Goal: Task Accomplishment & Management: Complete application form

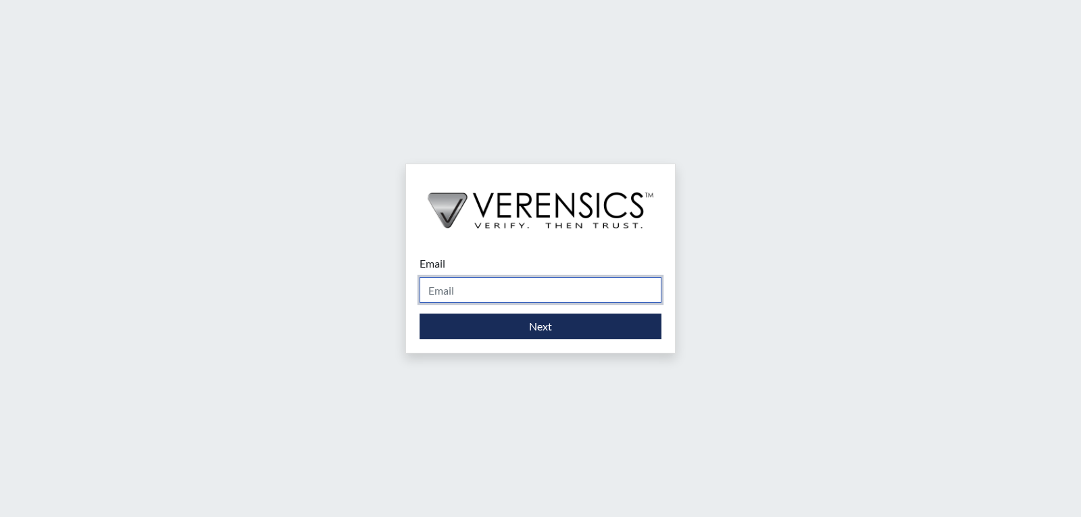
click at [479, 292] on input "Email" at bounding box center [540, 290] width 242 height 26
type input "[PERSON_NAME][EMAIL_ADDRESS][PERSON_NAME][DOMAIN_NAME]"
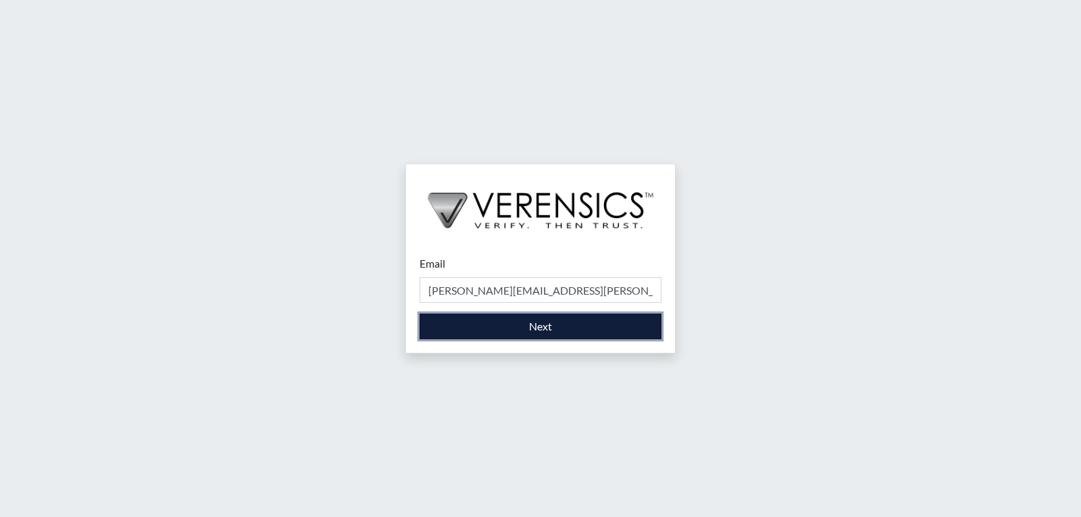
click at [494, 331] on button "Next" at bounding box center [540, 326] width 242 height 26
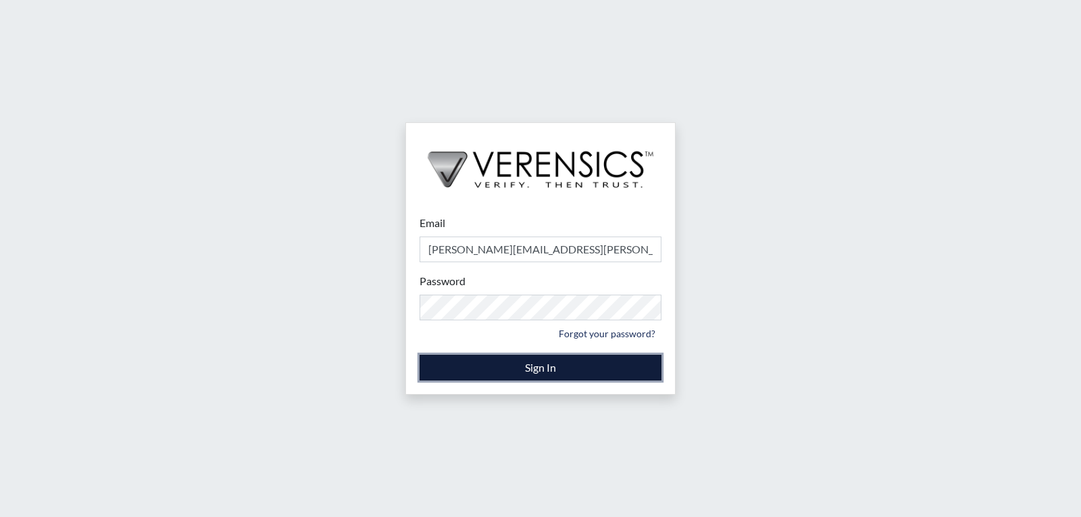
click at [525, 367] on button "Sign In" at bounding box center [540, 368] width 242 height 26
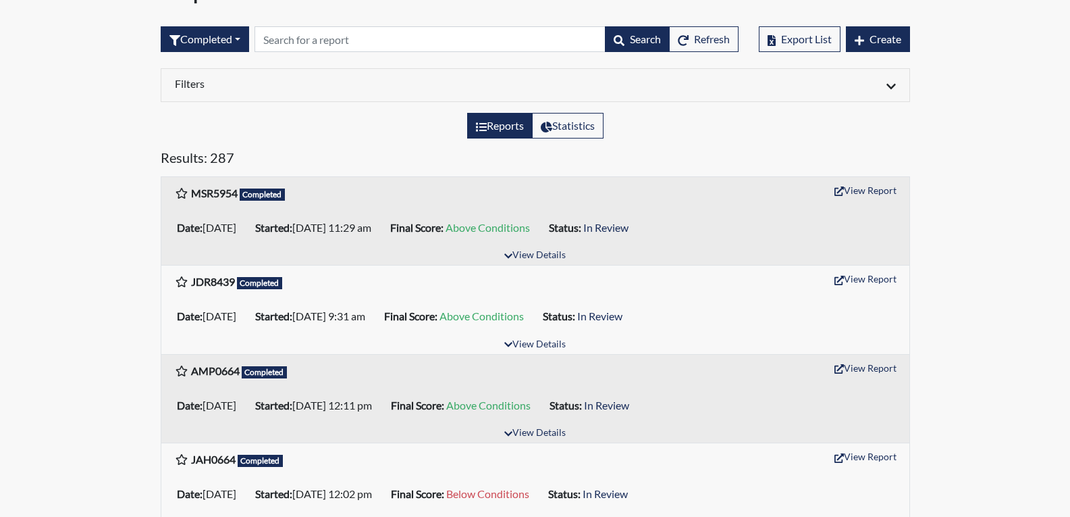
scroll to position [270, 0]
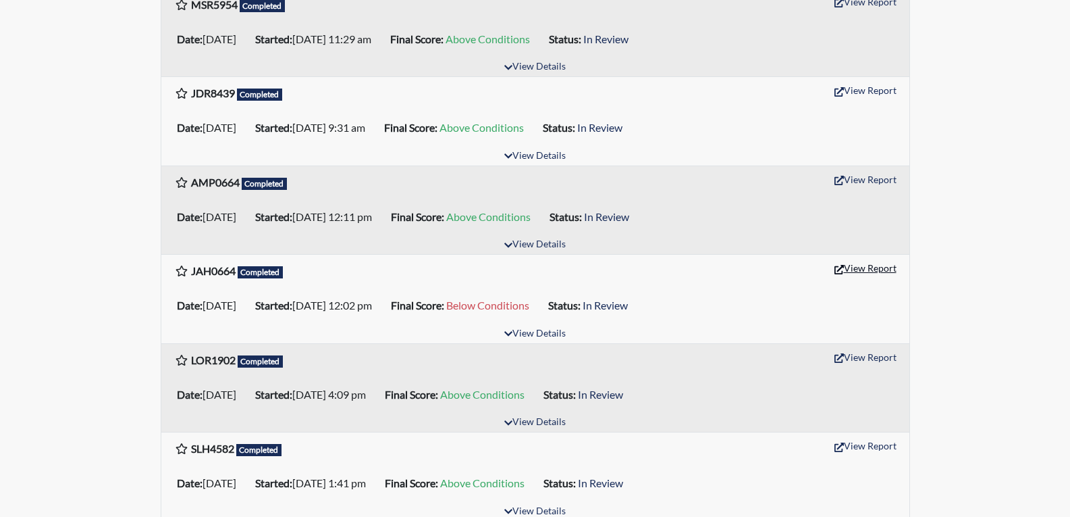
click at [856, 267] on button "View Report" at bounding box center [866, 267] width 74 height 21
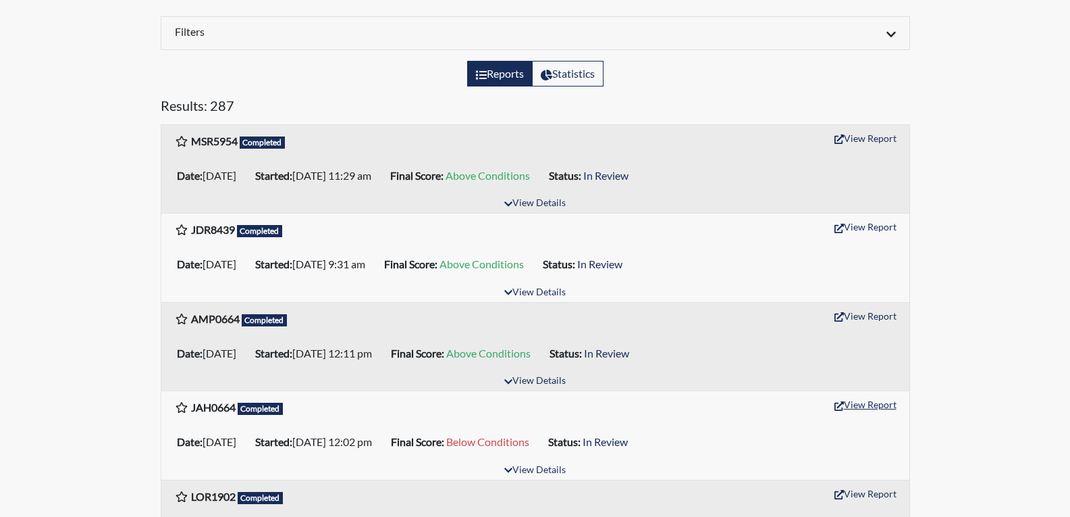
scroll to position [0, 0]
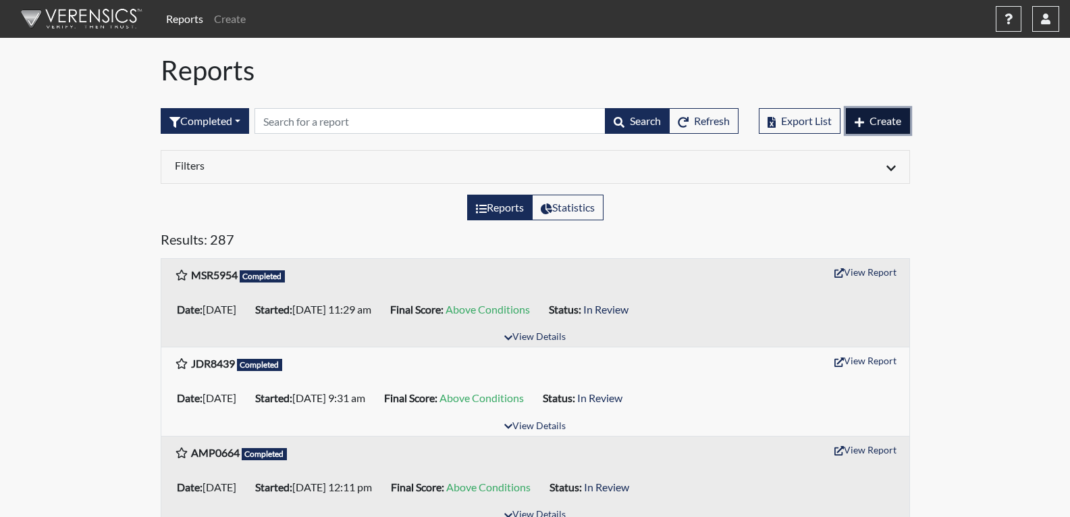
click at [872, 120] on span "Create" at bounding box center [886, 120] width 32 height 13
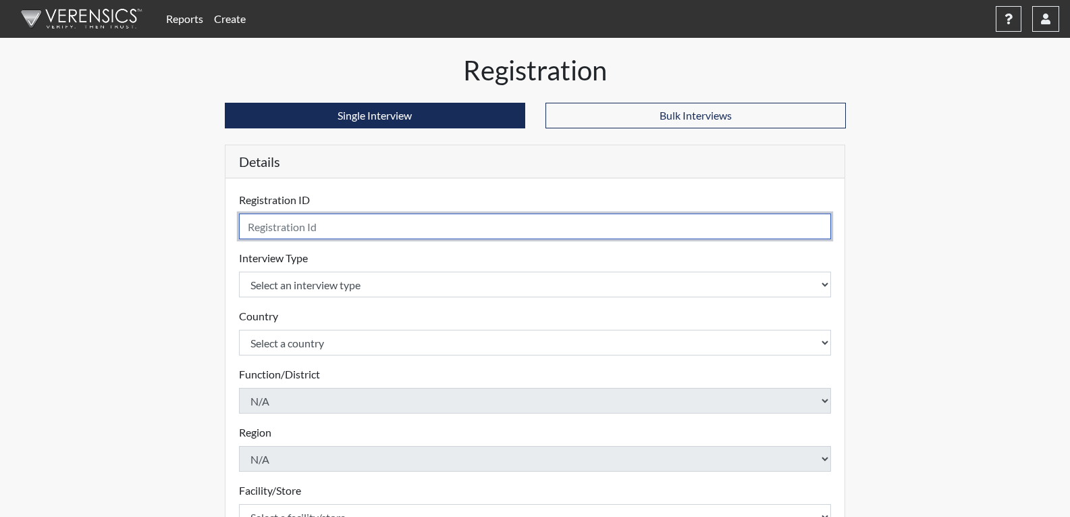
click at [381, 228] on input "text" at bounding box center [535, 226] width 593 height 26
type input "LNS8634"
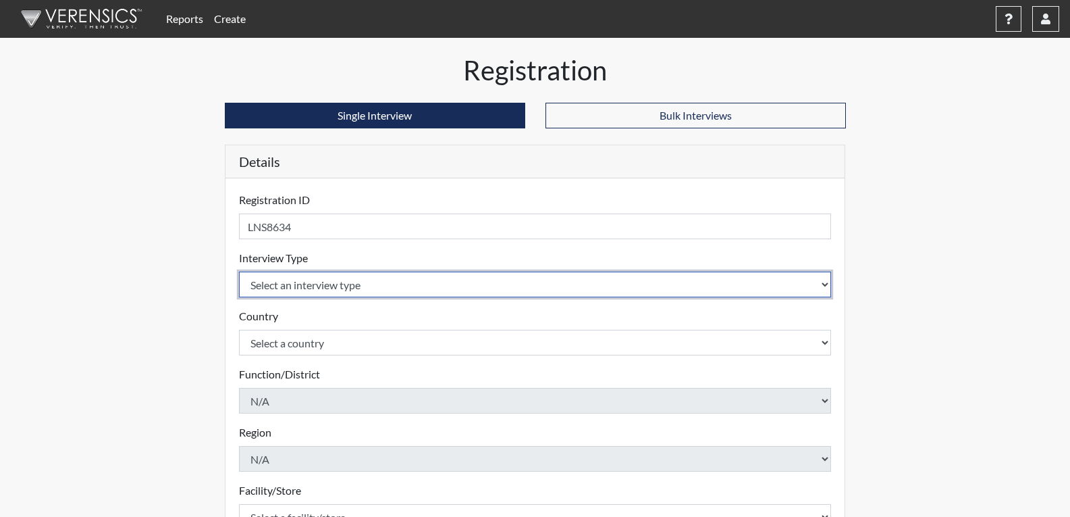
click at [370, 281] on select "Select an interview type Corrections Pre-Employment" at bounding box center [535, 284] width 593 height 26
select select "ff733e93-e1bf-11ea-9c9f-0eff0cf7eb8f"
click at [239, 271] on select "Select an interview type Corrections Pre-Employment" at bounding box center [535, 284] width 593 height 26
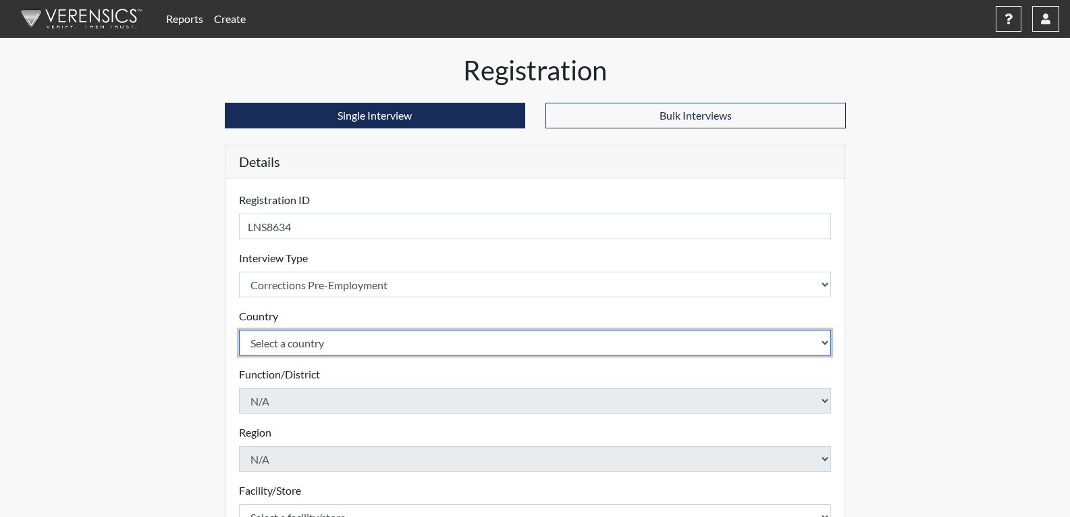
click at [333, 341] on select "Select a country [GEOGRAPHIC_DATA] [GEOGRAPHIC_DATA]" at bounding box center [535, 343] width 593 height 26
select select "united-states-of-[GEOGRAPHIC_DATA]"
click at [239, 330] on select "Select a country [GEOGRAPHIC_DATA] [GEOGRAPHIC_DATA]" at bounding box center [535, 343] width 593 height 26
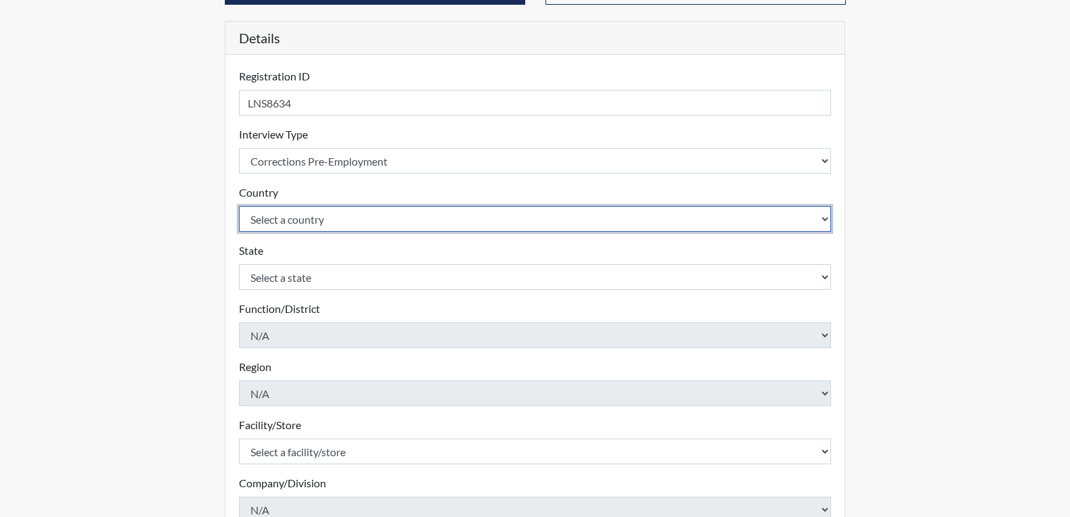
scroll to position [135, 0]
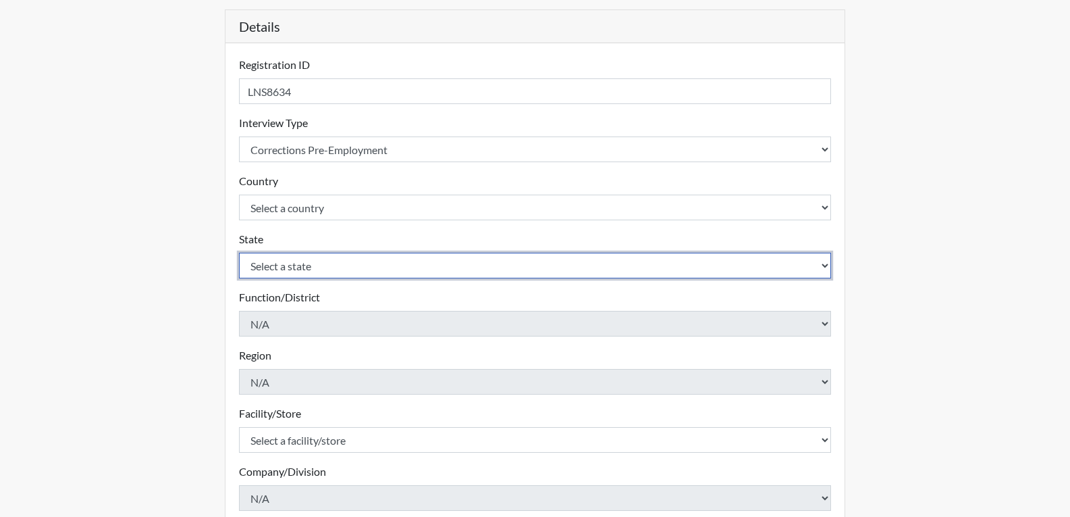
click at [303, 265] on select "Select a state [US_STATE] [US_STATE] [US_STATE] [US_STATE] [US_STATE] [US_STATE…" at bounding box center [535, 266] width 593 height 26
select select "GA"
click at [239, 253] on select "Select a state [US_STATE] [US_STATE] [US_STATE] [US_STATE] [US_STATE] [US_STATE…" at bounding box center [535, 266] width 593 height 26
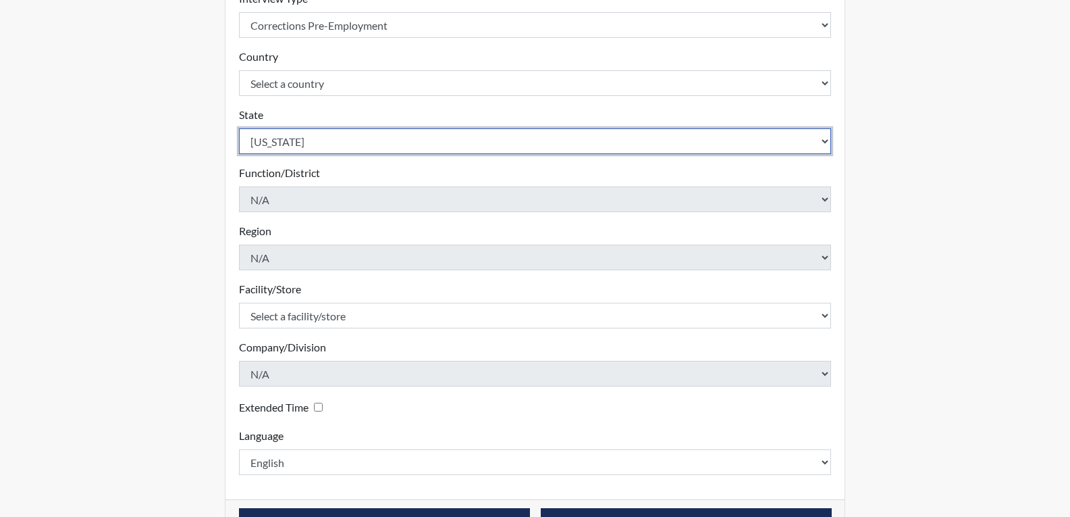
scroll to position [270, 0]
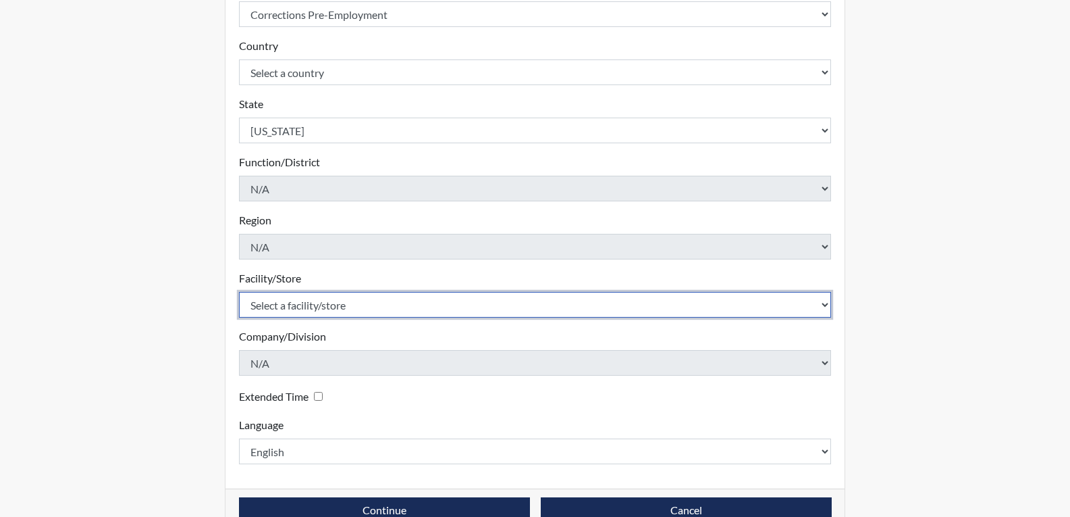
click at [331, 307] on select "Select a facility/store [PERSON_NAME]" at bounding box center [535, 305] width 593 height 26
select select "022d70d9-6788-4b21-95d9-d3ba1afe1ec8"
click at [239, 292] on select "Select a facility/store [PERSON_NAME]" at bounding box center [535, 305] width 593 height 26
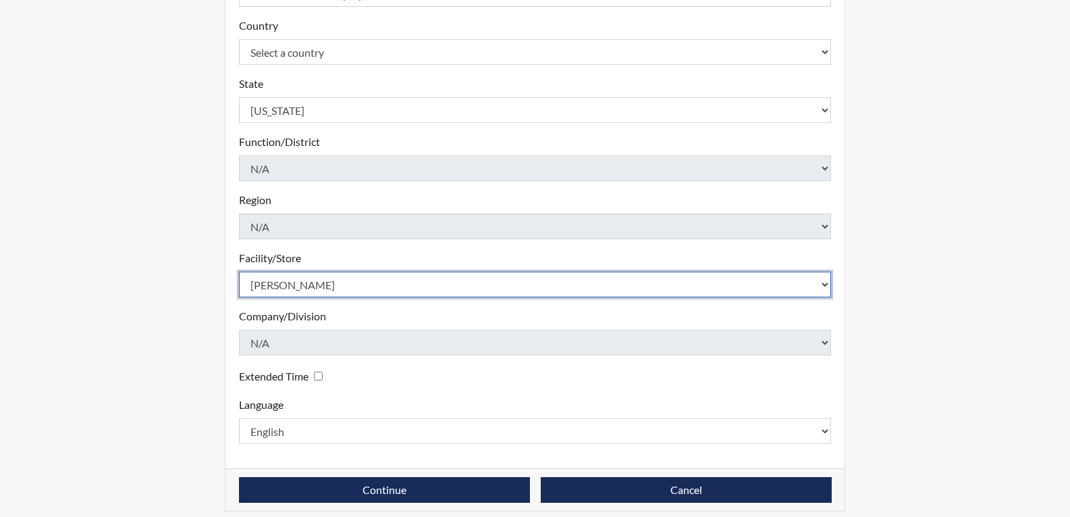
scroll to position [301, 0]
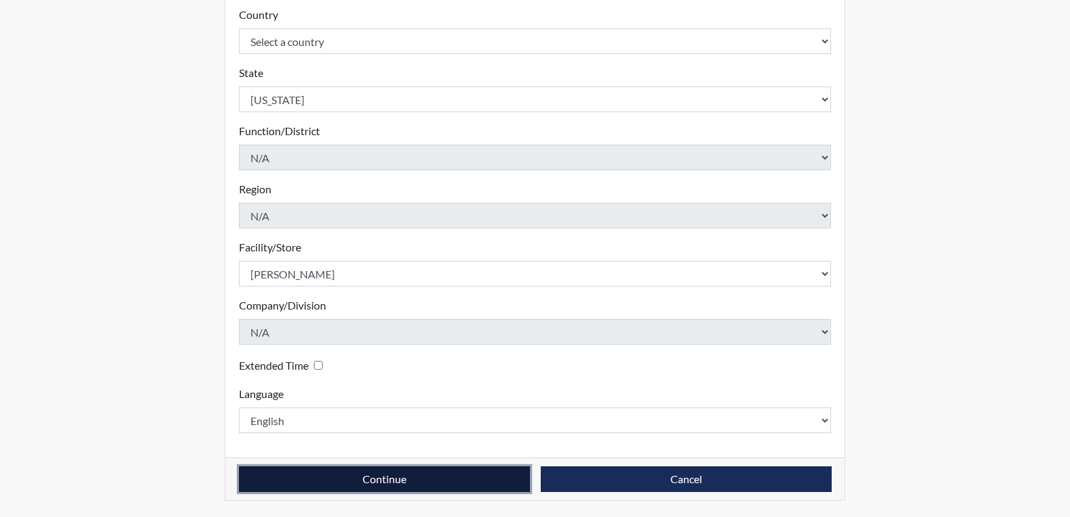
click at [373, 475] on button "Continue" at bounding box center [384, 479] width 291 height 26
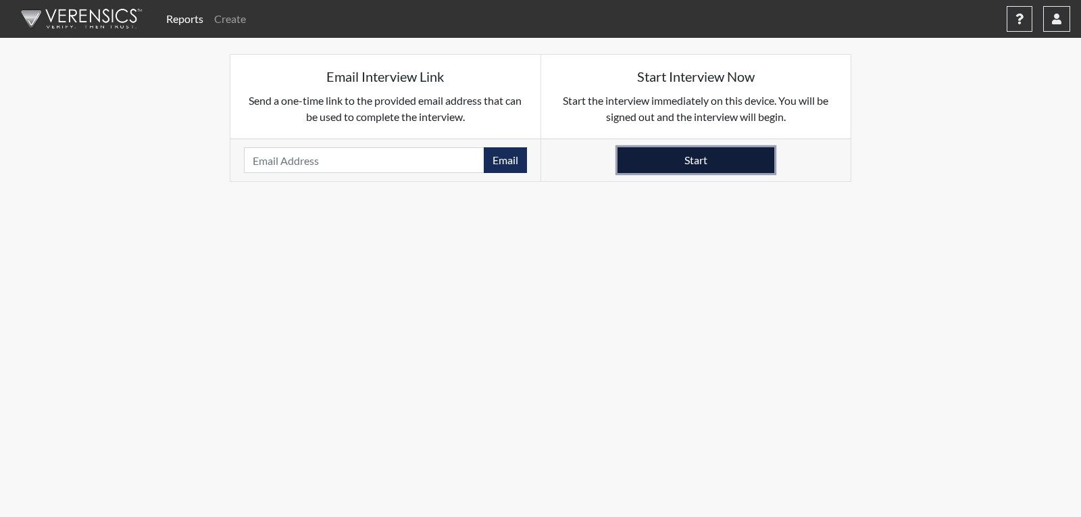
click at [696, 167] on button "Start" at bounding box center [695, 160] width 157 height 26
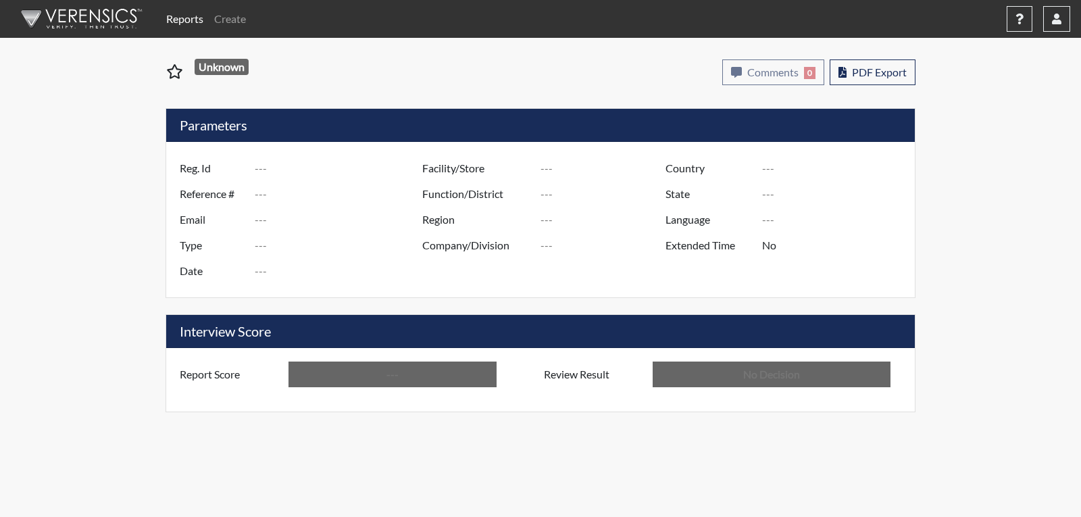
type input "JAH0664"
type input "51199"
type input "---"
type input "Corrections Pre-Employment"
type input "Sep 10, 2025"
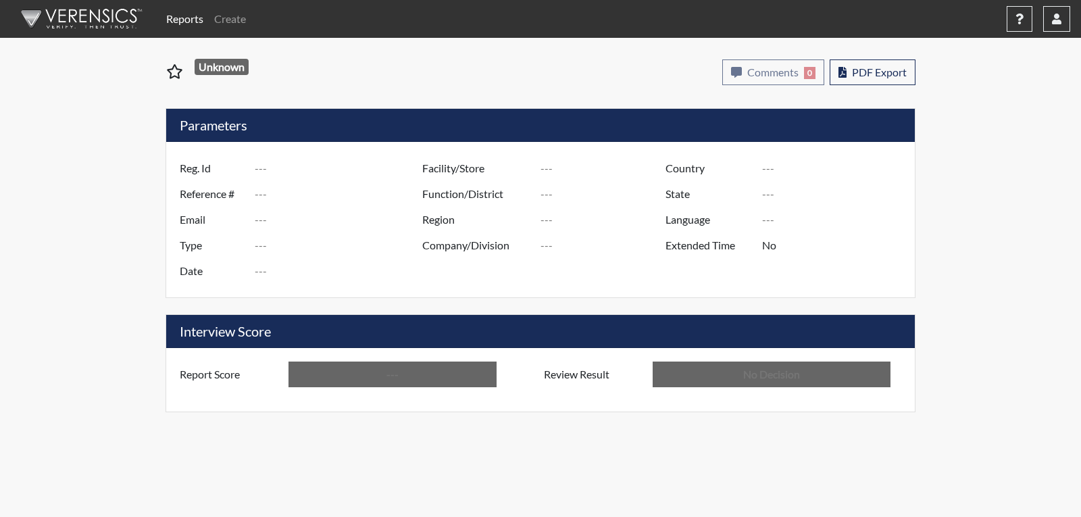
type input "[PERSON_NAME]"
type input "[GEOGRAPHIC_DATA]"
type input "[US_STATE]"
type input "English"
type input "Below Conditions"
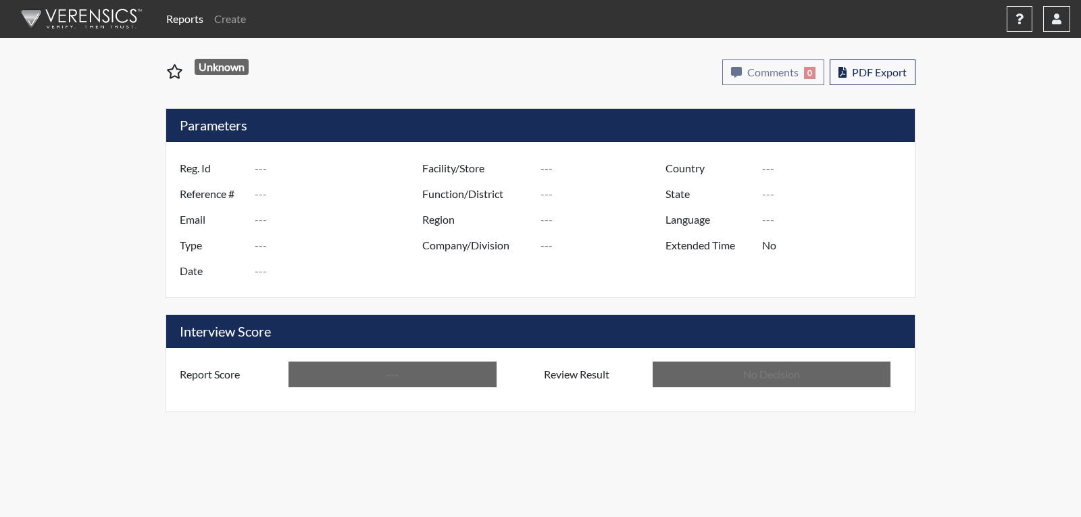
type input "In Review"
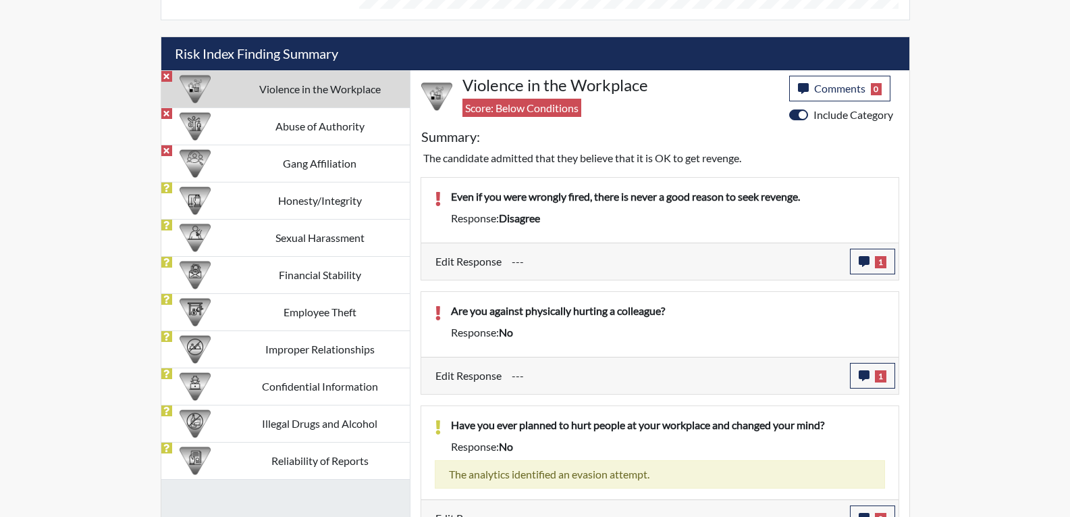
scroll to position [802, 0]
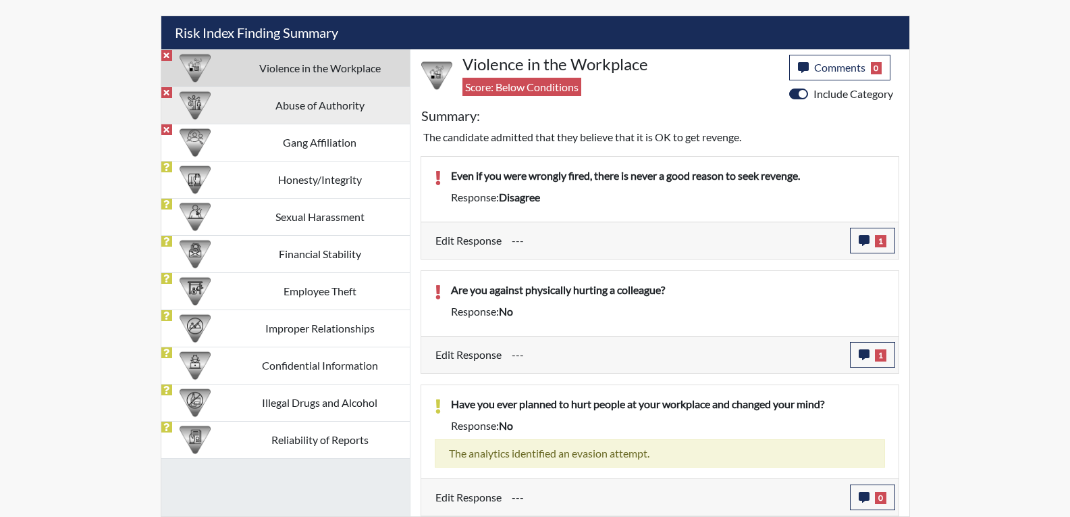
click at [341, 110] on td "Abuse of Authority" at bounding box center [320, 104] width 180 height 37
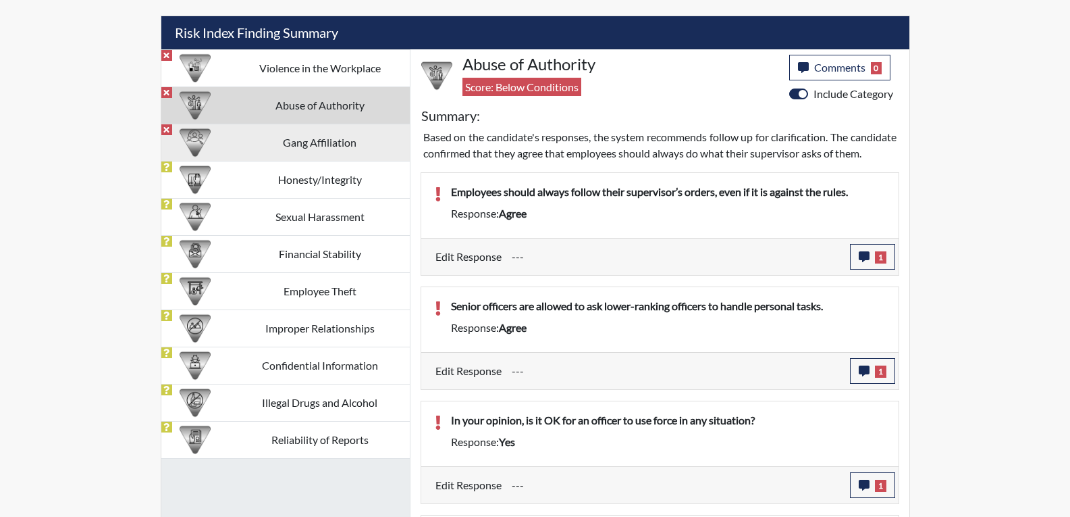
click at [321, 140] on td "Gang Affiliation" at bounding box center [320, 142] width 180 height 37
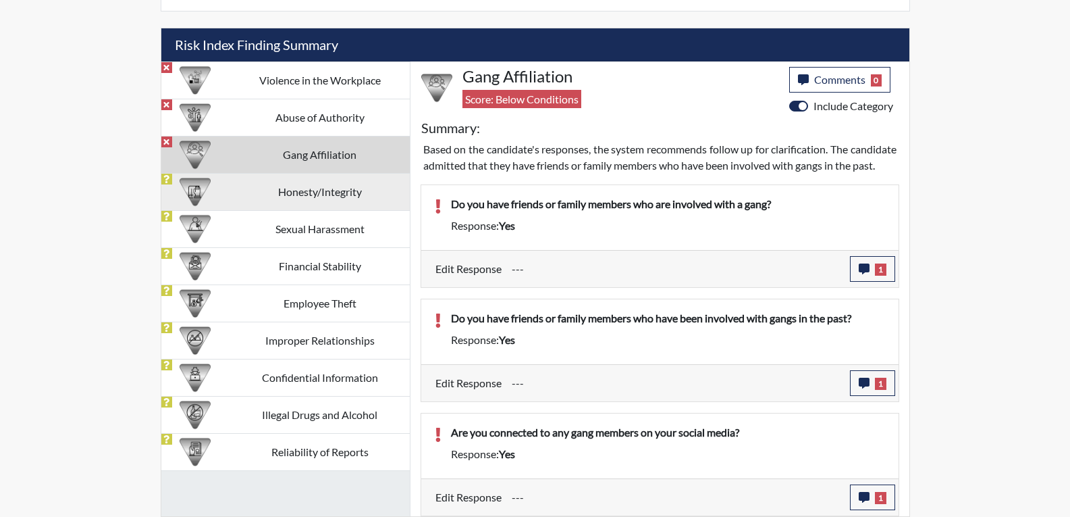
click at [320, 184] on td "Honesty/Integrity" at bounding box center [320, 191] width 180 height 37
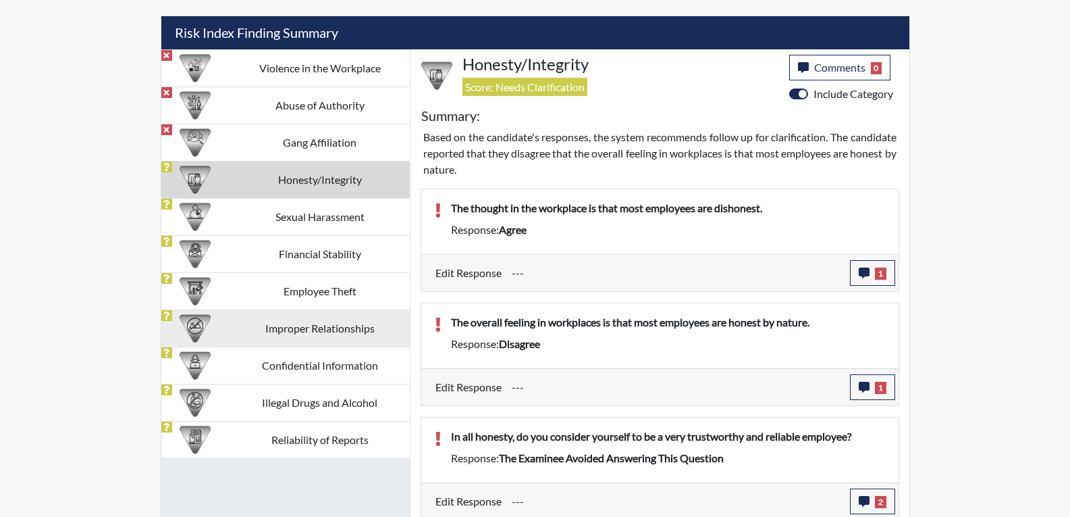
click at [314, 249] on td "Financial Stability" at bounding box center [320, 253] width 180 height 37
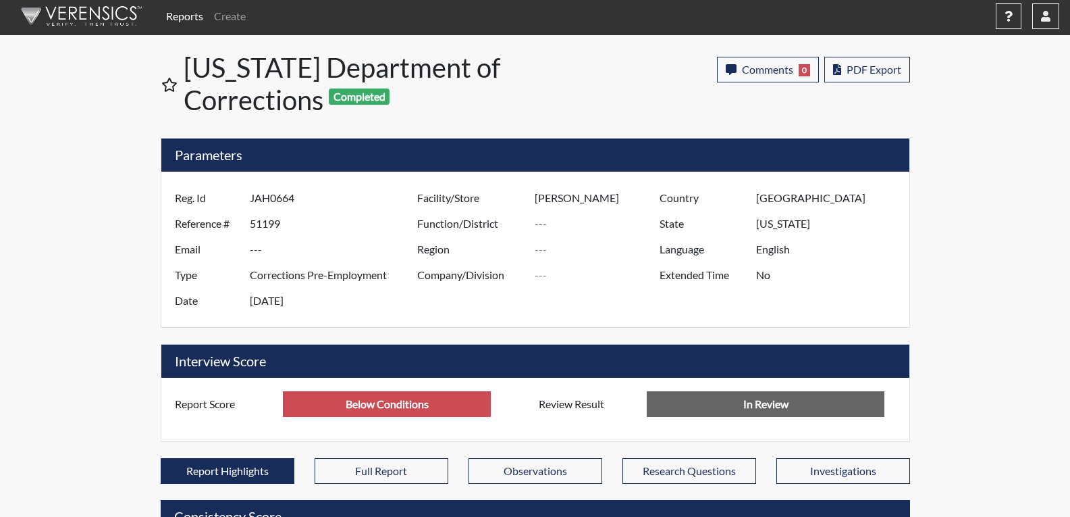
scroll to position [0, 0]
